Goal: Find specific page/section: Find specific page/section

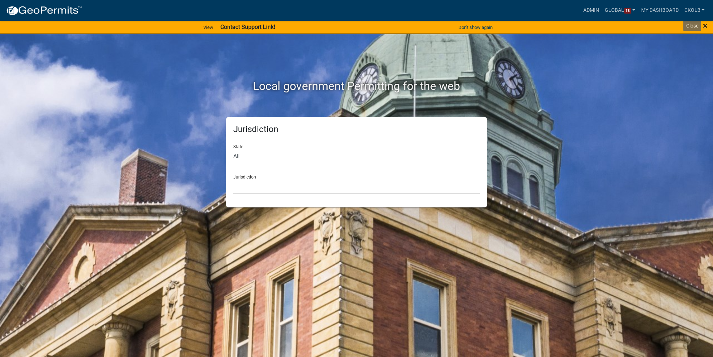
click at [703, 26] on span "×" at bounding box center [705, 26] width 5 height 10
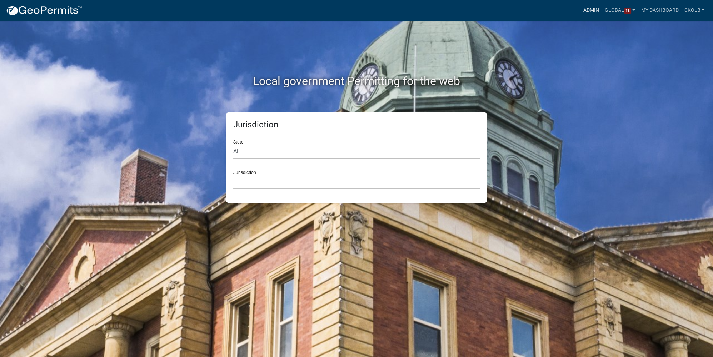
click at [584, 14] on link "Admin" at bounding box center [590, 11] width 21 height 14
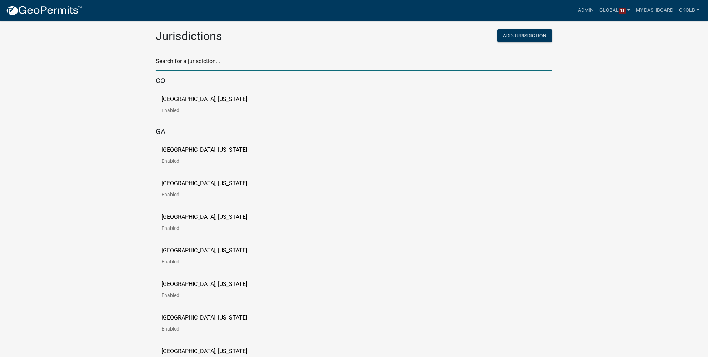
click at [216, 66] on input "text" at bounding box center [354, 63] width 396 height 15
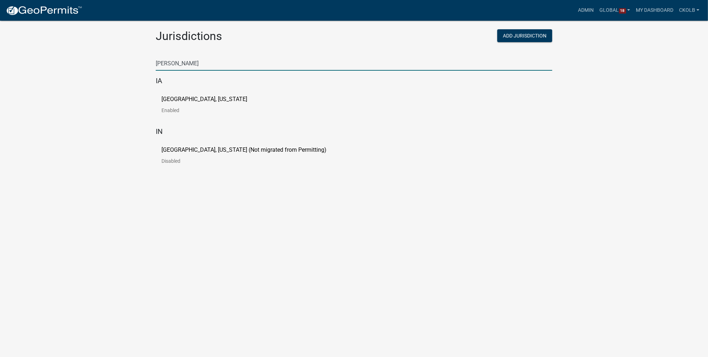
type input "[PERSON_NAME]"
click at [201, 99] on p "[GEOGRAPHIC_DATA], [US_STATE]" at bounding box center [204, 99] width 86 height 6
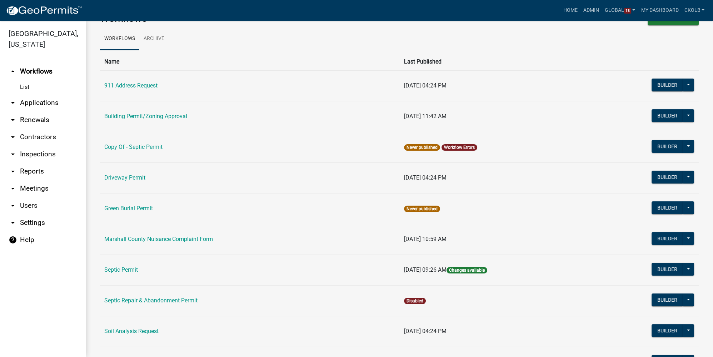
scroll to position [120, 0]
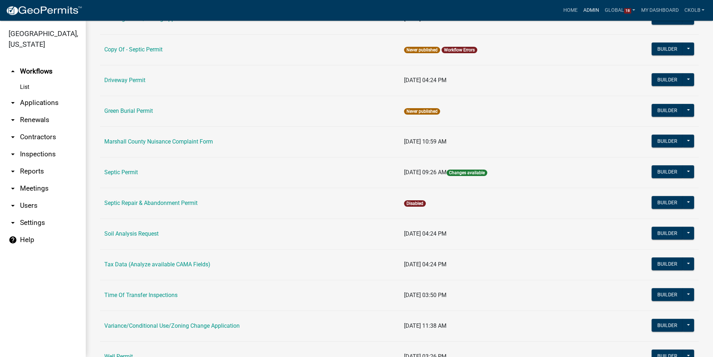
click at [592, 8] on link "Admin" at bounding box center [590, 11] width 21 height 14
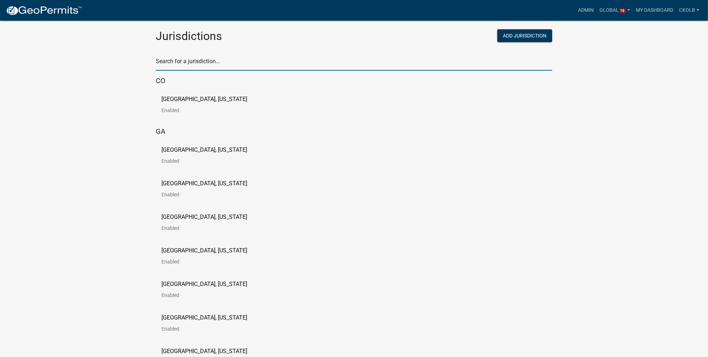
click at [199, 56] on input "text" at bounding box center [354, 63] width 396 height 15
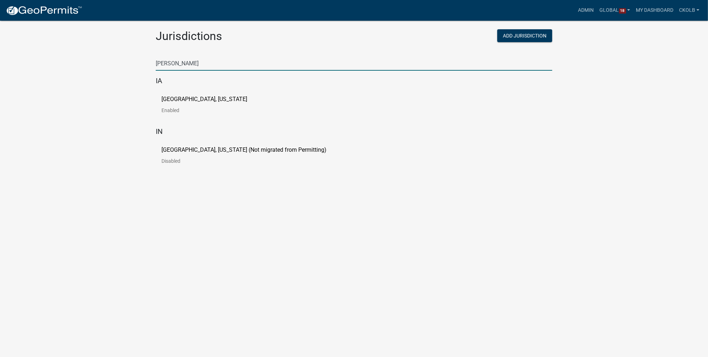
type input "[PERSON_NAME]"
click at [207, 150] on p "[GEOGRAPHIC_DATA], [US_STATE] (Not migrated from Permitting)" at bounding box center [243, 150] width 165 height 6
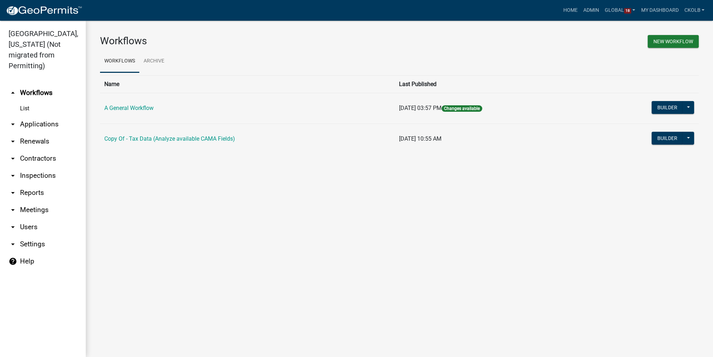
click at [30, 218] on link "arrow_drop_down Users" at bounding box center [43, 226] width 86 height 17
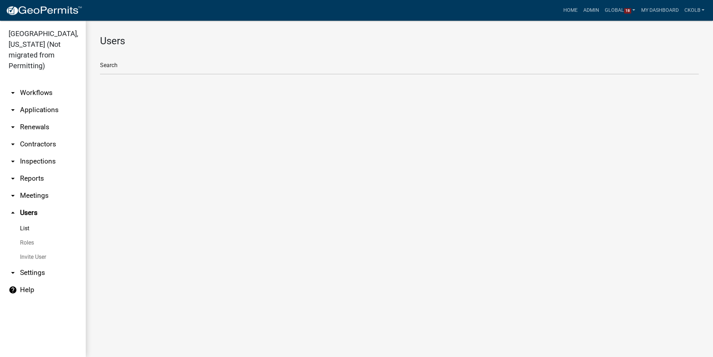
click at [32, 236] on link "Roles" at bounding box center [43, 243] width 86 height 14
